Goal: Information Seeking & Learning: Learn about a topic

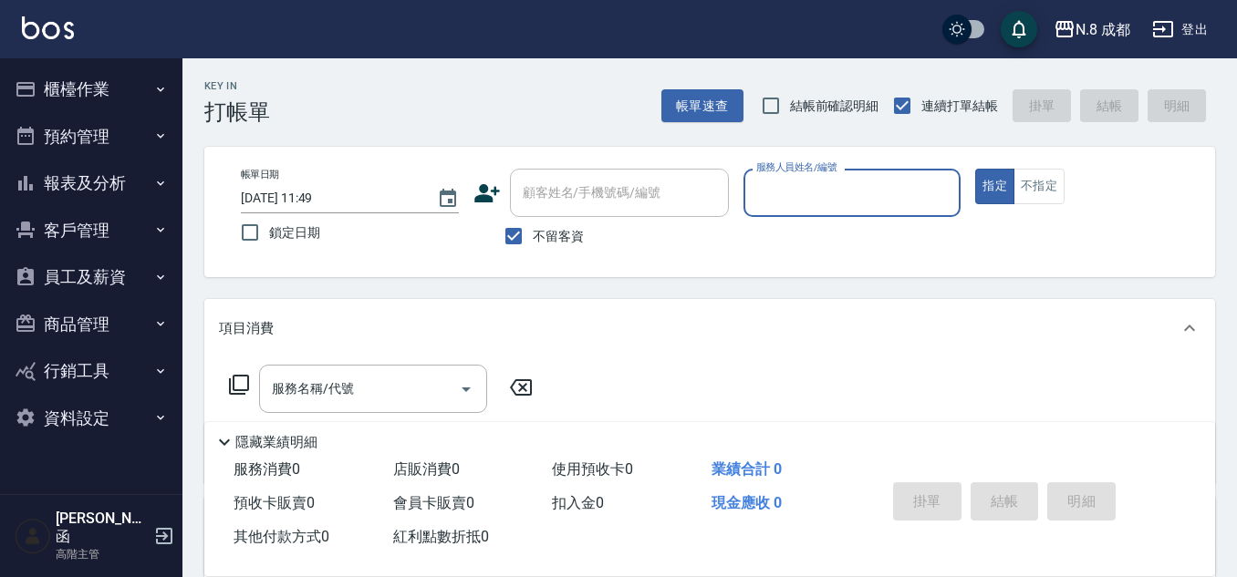
click at [98, 182] on button "報表及分析" at bounding box center [91, 183] width 168 height 47
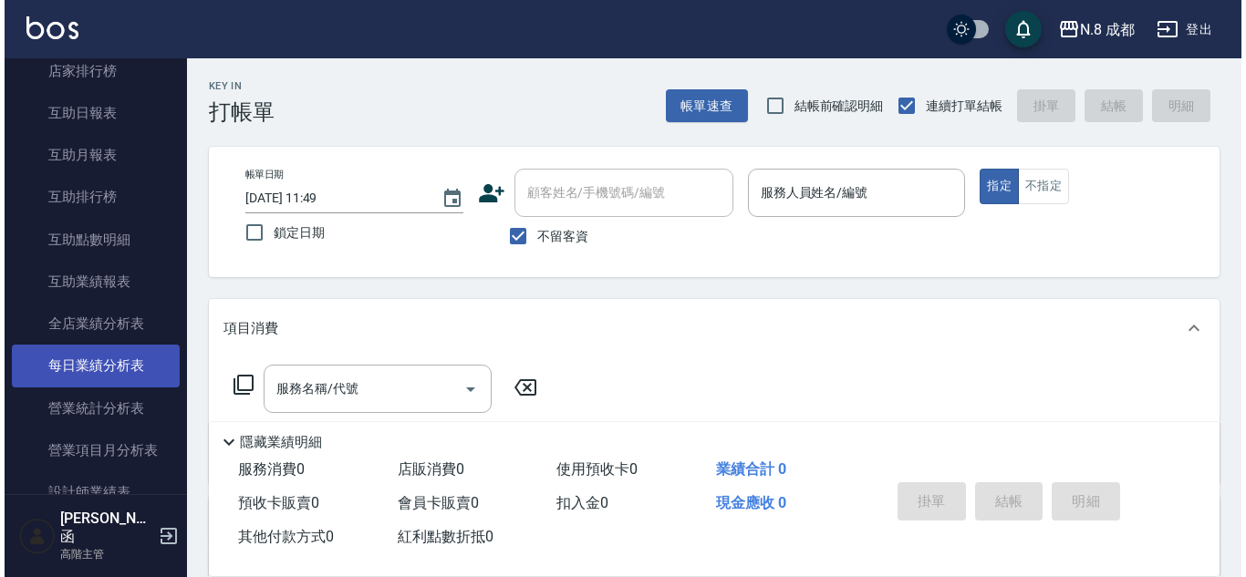
scroll to position [365, 0]
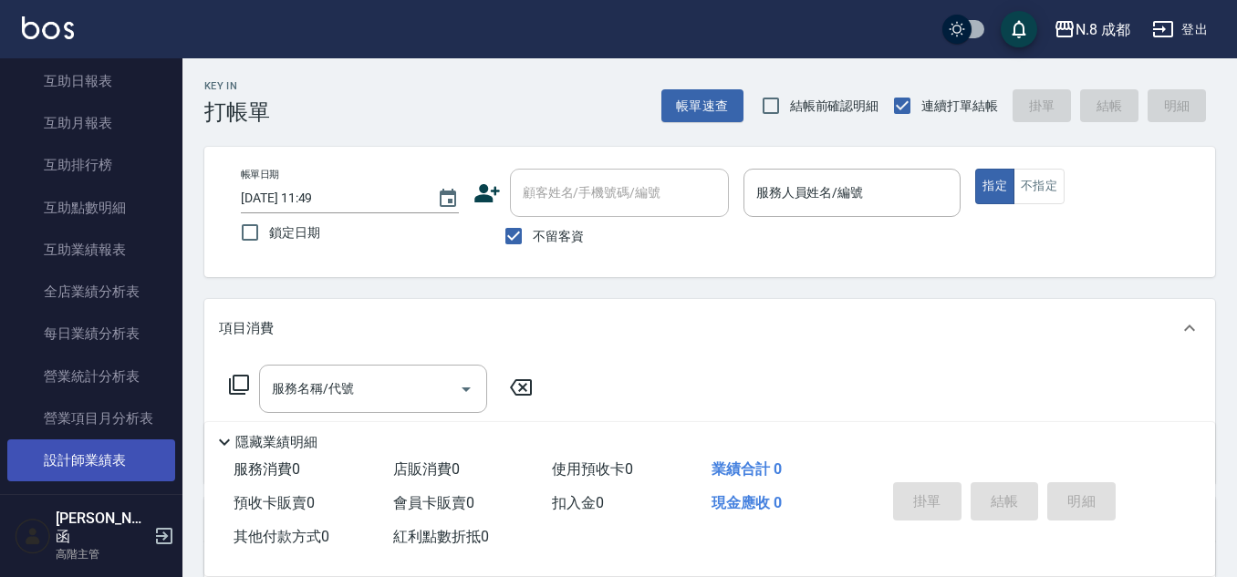
click at [104, 460] on link "設計師業績表" at bounding box center [91, 461] width 168 height 42
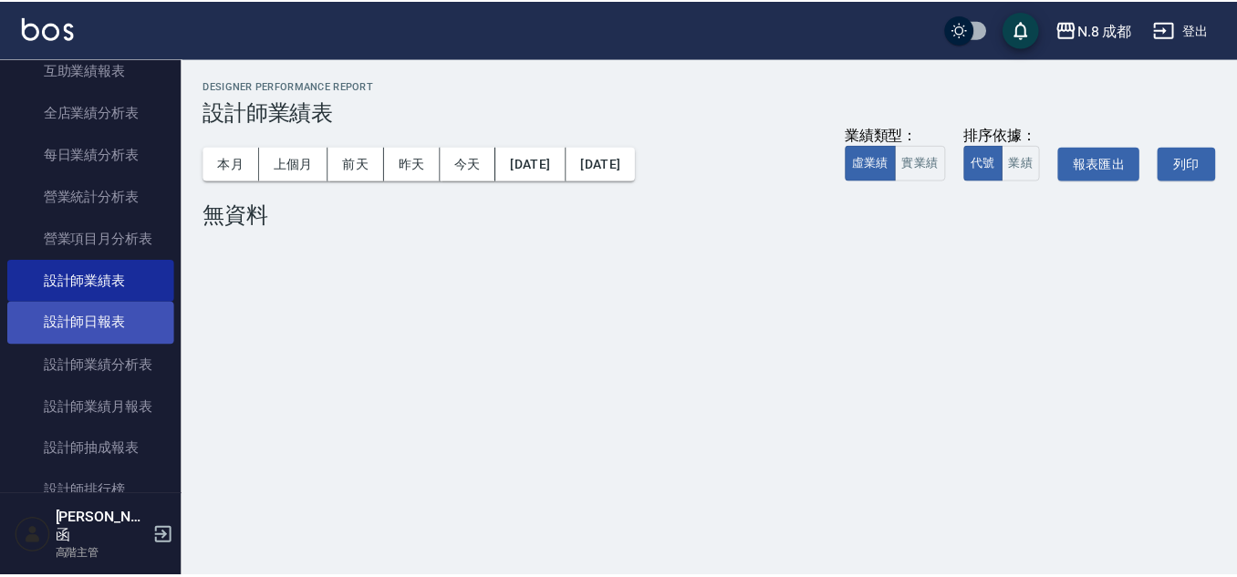
scroll to position [547, 0]
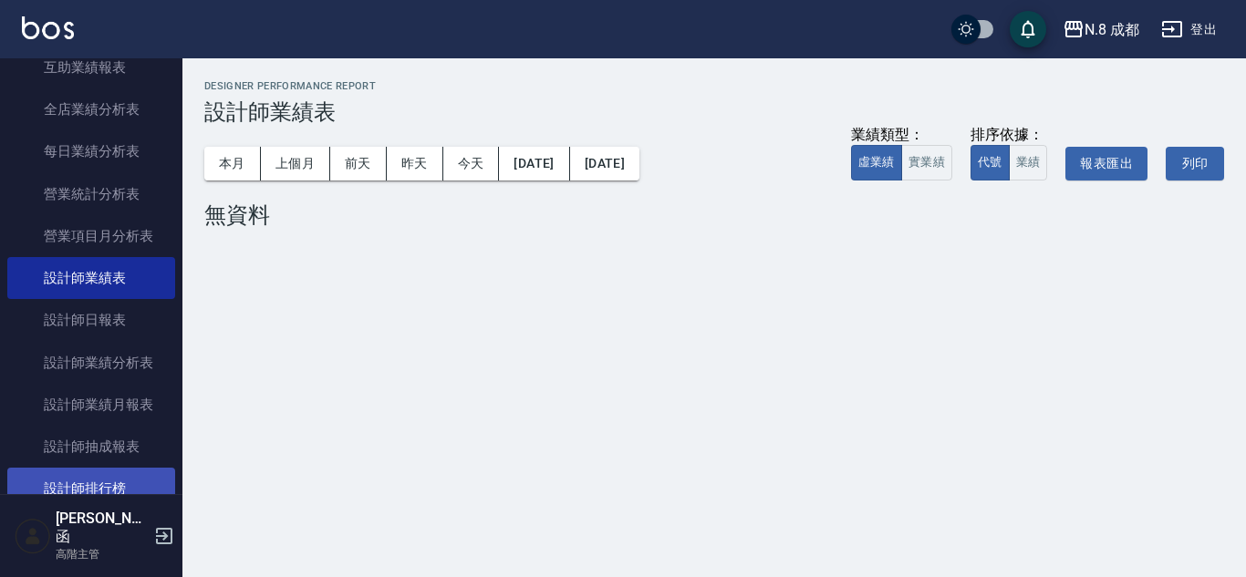
click at [118, 494] on link "設計師排行榜" at bounding box center [91, 489] width 168 height 42
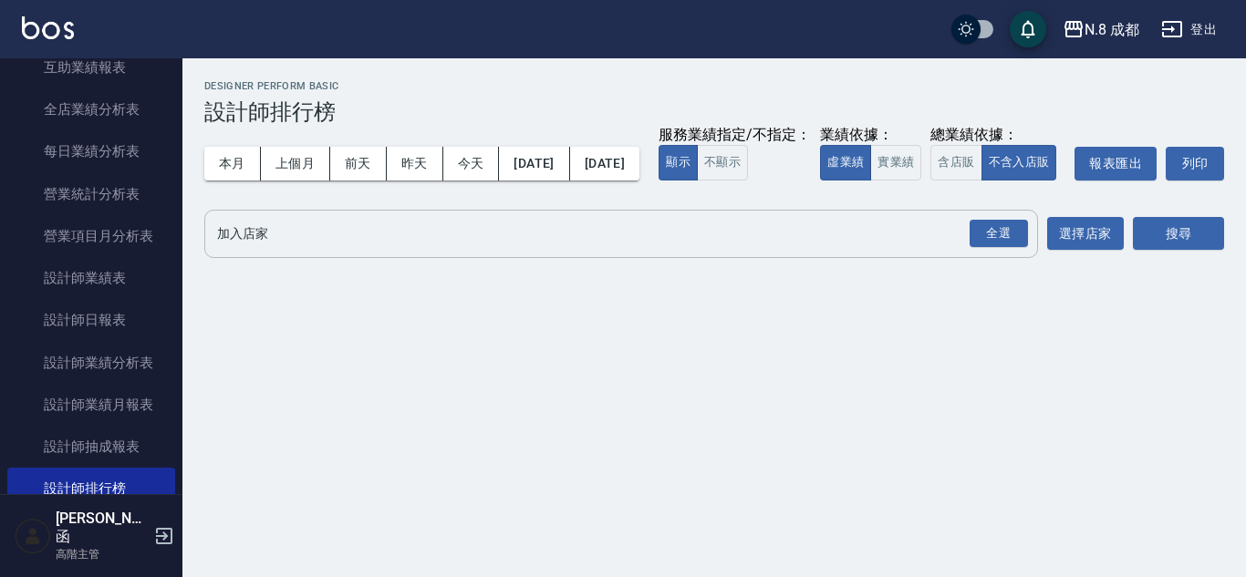
click at [251, 250] on input "加入店家" at bounding box center [608, 234] width 790 height 32
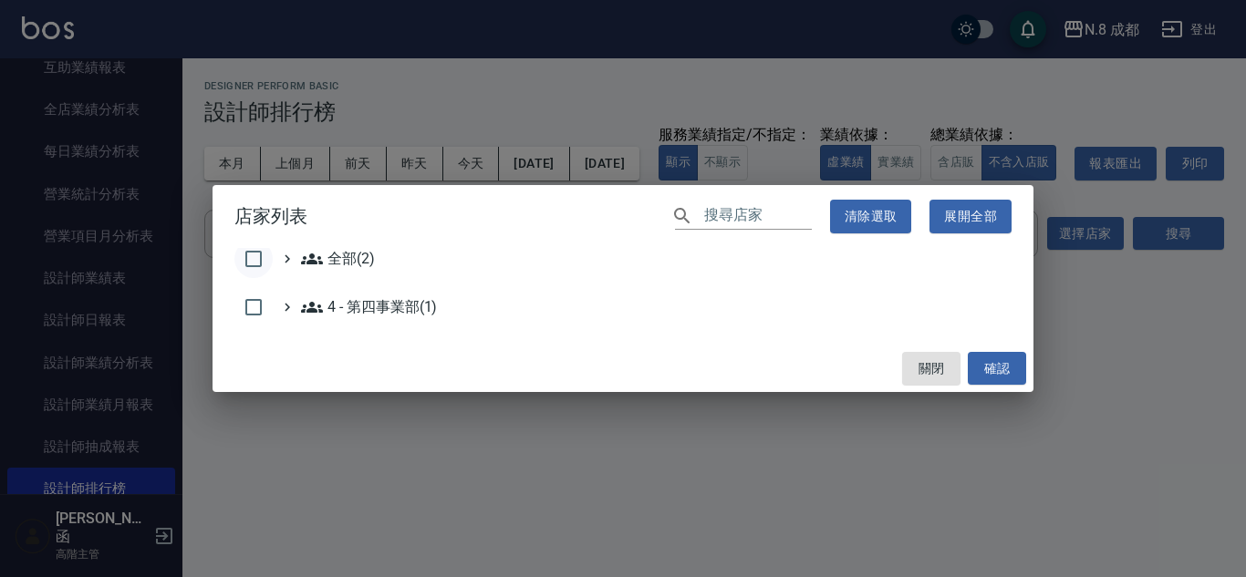
click at [259, 263] on input "checkbox" at bounding box center [253, 259] width 38 height 38
checkbox input "true"
click at [1001, 366] on button "確認" at bounding box center [997, 369] width 58 height 34
checkbox input "false"
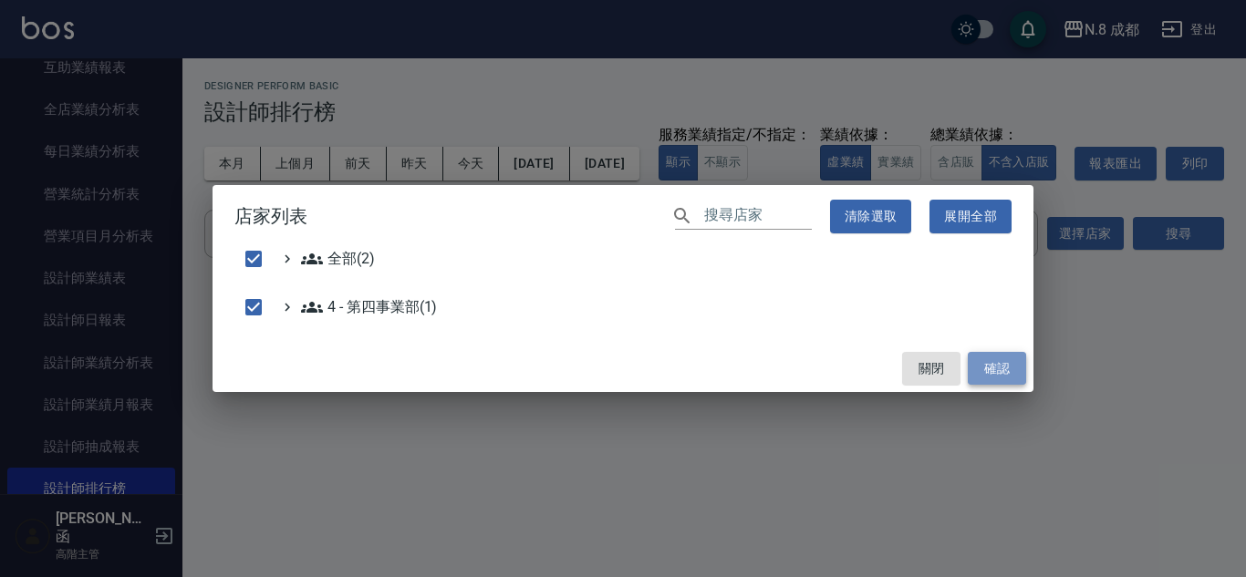
checkbox input "false"
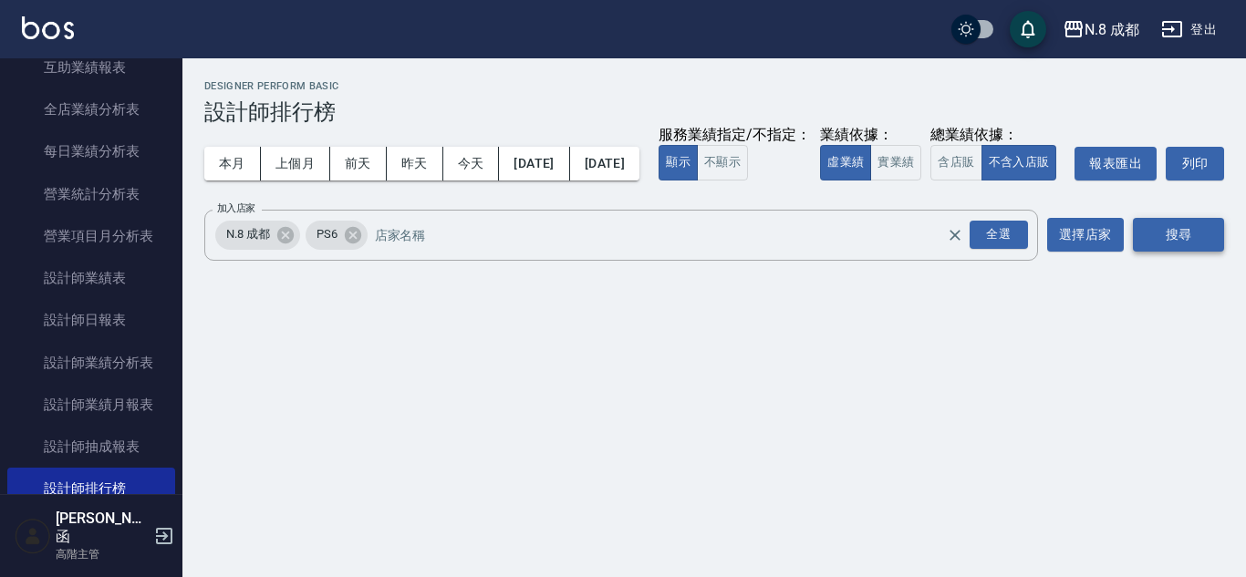
click at [1155, 252] on button "搜尋" at bounding box center [1178, 235] width 91 height 34
